Goal: Navigation & Orientation: Understand site structure

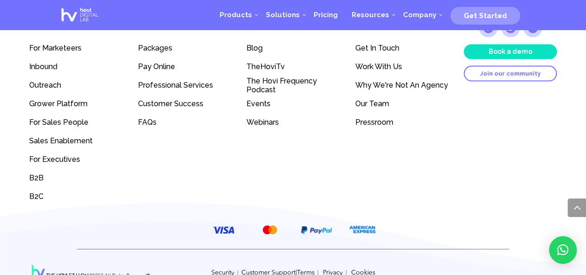
scroll to position [2698, 0]
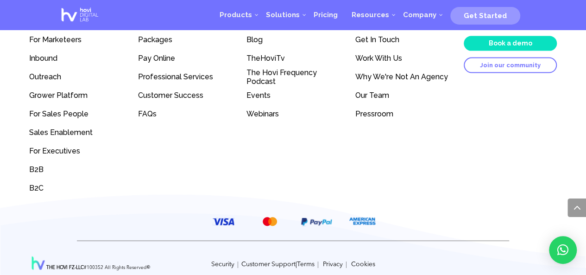
click at [0, 88] on div "Products For Marketeers Inbound Outreach Grower Platform For Sales People Sales…" at bounding box center [293, 135] width 586 height 299
click at [211, 143] on div "Products For Marketeers Inbound Outreach Grower Platform For Sales People Sales…" at bounding box center [293, 98] width 528 height 198
click at [235, 166] on div "Products For Marketeers Inbound Outreach Grower Platform For Sales People Sales…" at bounding box center [293, 98] width 528 height 198
click at [252, 153] on div "Products For Marketeers Inbound Outreach Grower Platform For Sales People Sales…" at bounding box center [293, 98] width 528 height 198
